Goal: Use online tool/utility: Utilize a website feature to perform a specific function

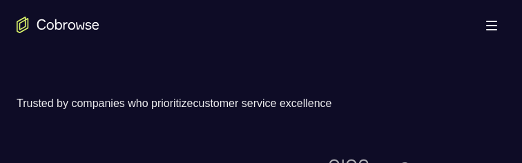
scroll to position [351, 0]
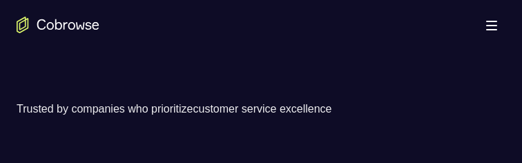
click at [418, 37] on link "Try Online Demo" at bounding box center [379, 20] width 227 height 33
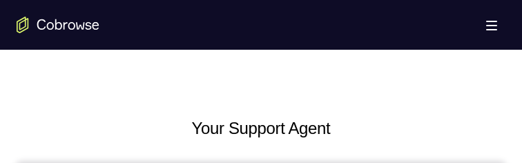
scroll to position [649, 0]
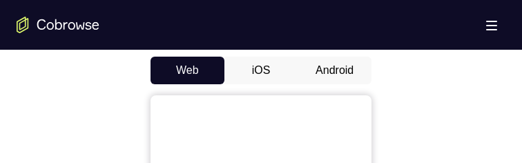
click at [347, 84] on button "Android" at bounding box center [335, 71] width 74 height 28
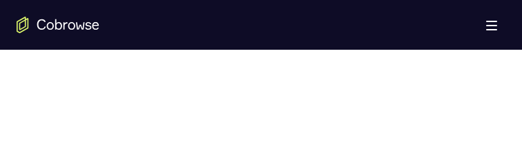
scroll to position [982, 0]
